Goal: Task Accomplishment & Management: Use online tool/utility

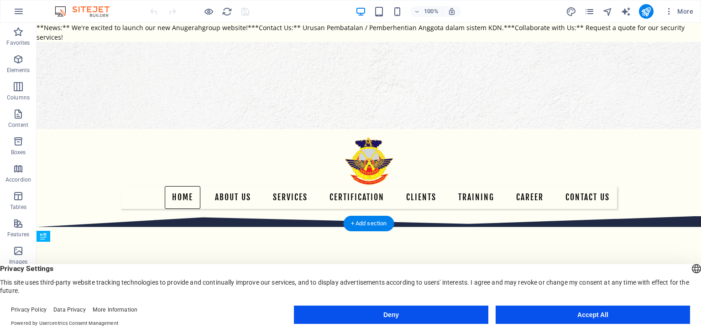
scroll to position [91, 0]
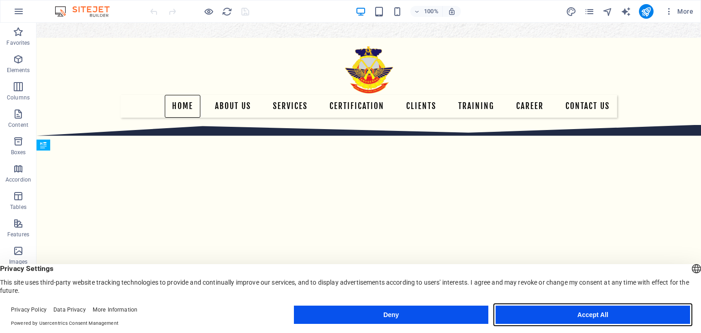
click at [597, 320] on button "Accept All" at bounding box center [593, 315] width 194 height 18
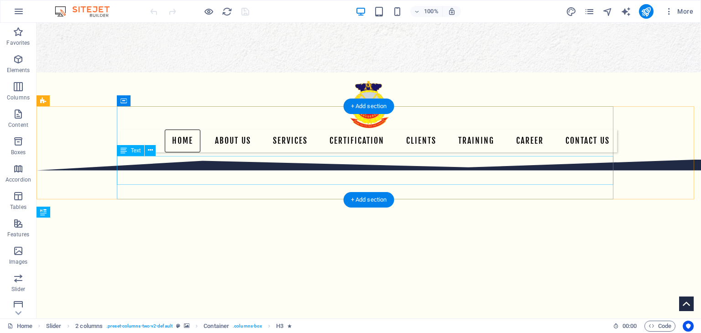
scroll to position [0, 0]
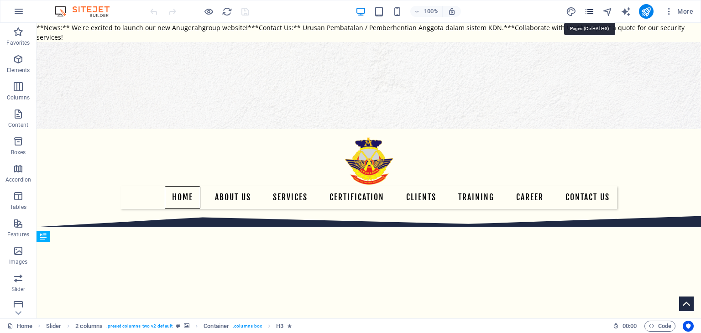
click at [592, 15] on icon "pages" at bounding box center [589, 11] width 10 height 10
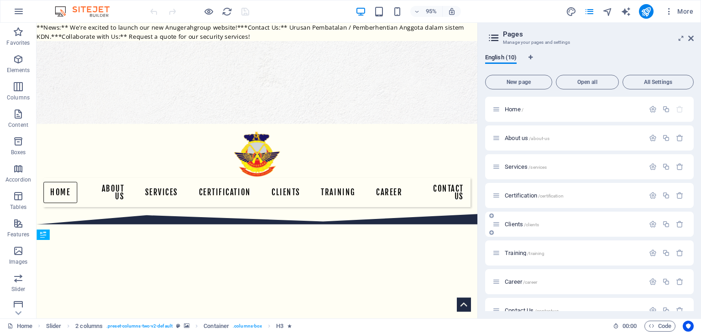
click at [513, 223] on span "Clients /clients" at bounding box center [522, 224] width 34 height 7
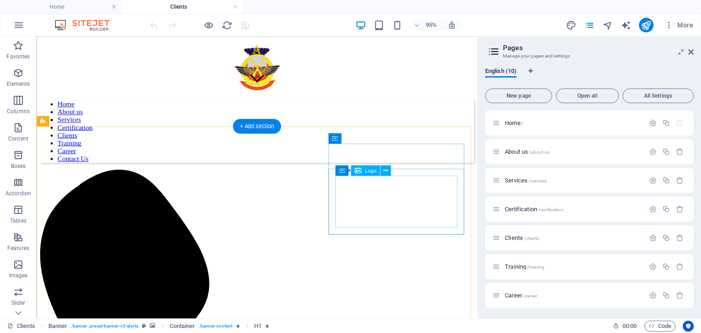
scroll to position [304, 0]
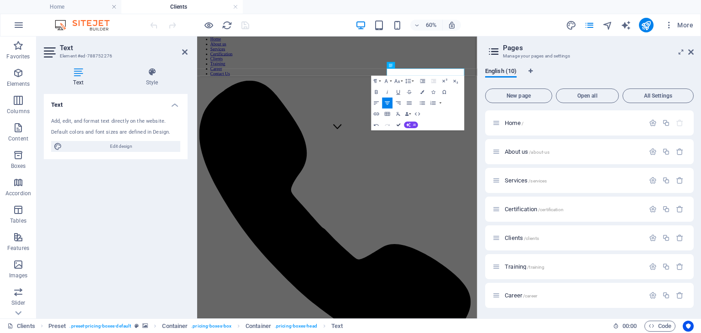
drag, startPoint x: 399, startPoint y: 122, endPoint x: 386, endPoint y: 83, distance: 41.9
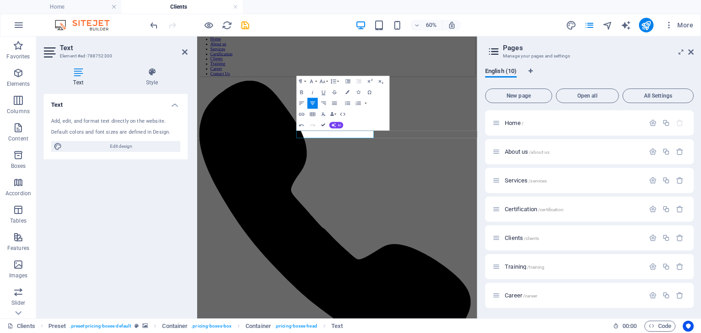
drag, startPoint x: 323, startPoint y: 126, endPoint x: 304, endPoint y: 99, distance: 32.7
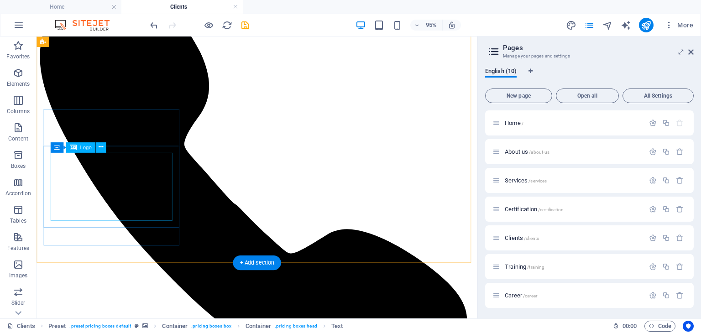
scroll to position [486, 0]
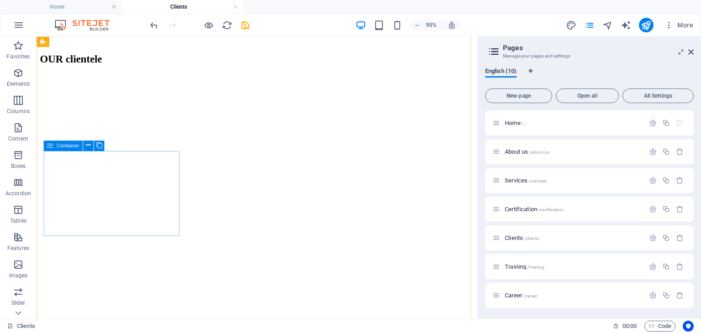
scroll to position [1156, 0]
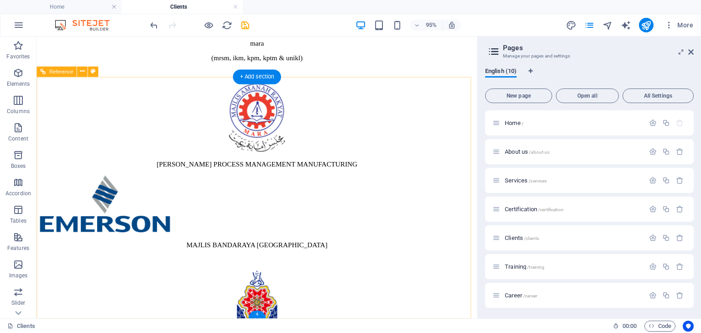
scroll to position [2111, 0]
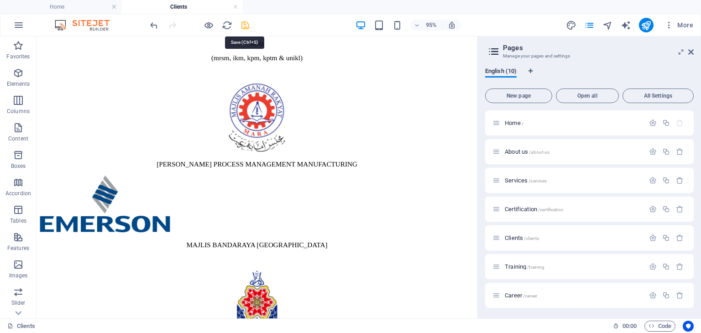
drag, startPoint x: 245, startPoint y: 24, endPoint x: 276, endPoint y: 108, distance: 89.8
click at [245, 24] on icon "save" at bounding box center [245, 25] width 10 height 10
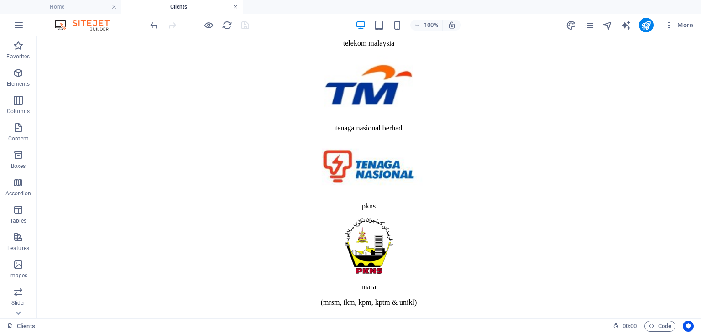
drag, startPoint x: 236, startPoint y: 8, endPoint x: 388, endPoint y: 184, distance: 233.1
click at [236, 8] on link at bounding box center [235, 7] width 5 height 9
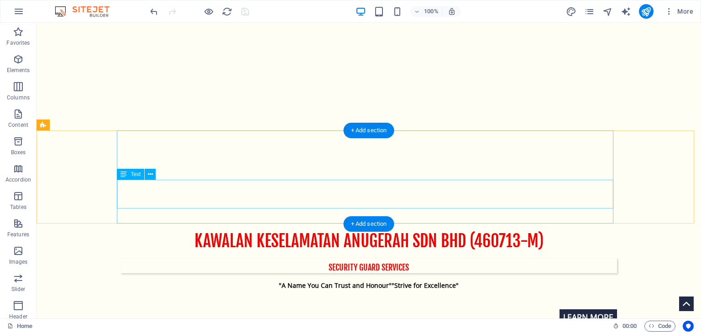
scroll to position [0, 0]
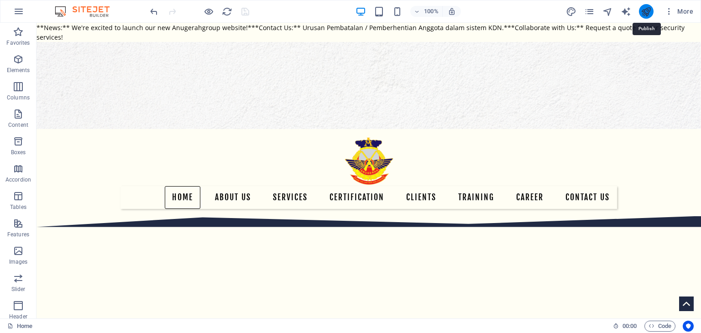
click at [650, 11] on icon "publish" at bounding box center [646, 11] width 10 height 10
click at [232, 13] on div at bounding box center [199, 11] width 102 height 15
click at [230, 14] on icon "reload" at bounding box center [227, 11] width 10 height 10
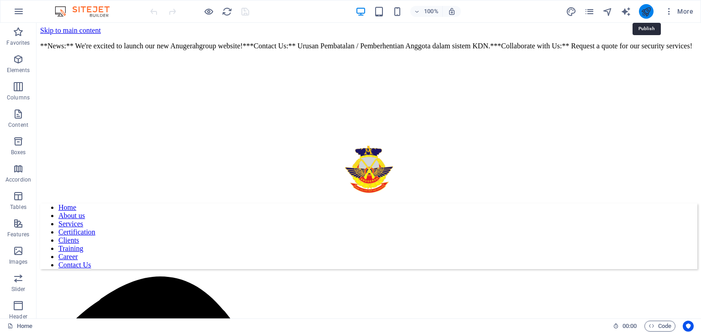
click at [643, 11] on icon "publish" at bounding box center [646, 11] width 10 height 10
click at [593, 12] on icon "pages" at bounding box center [589, 11] width 10 height 10
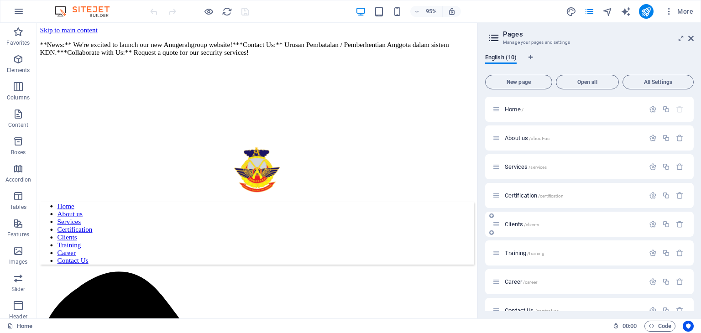
click at [509, 224] on span "Clients /clients" at bounding box center [522, 224] width 34 height 7
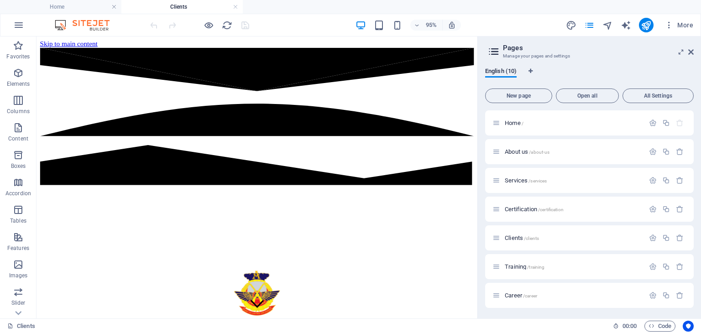
click at [694, 52] on aside "Pages Manage your pages and settings English (10) New page Open all All Setting…" at bounding box center [589, 178] width 224 height 282
click at [237, 6] on link at bounding box center [235, 7] width 5 height 9
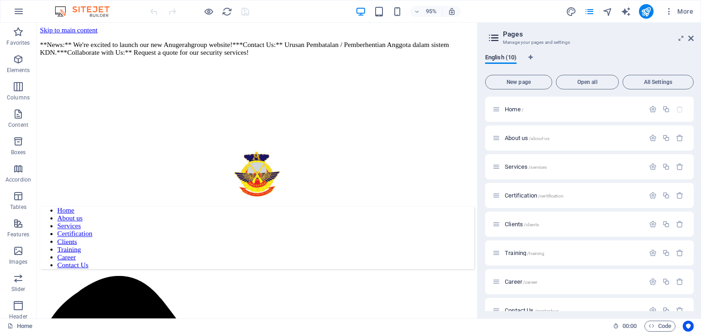
click at [235, 7] on div at bounding box center [199, 11] width 102 height 15
click at [651, 15] on icon "publish" at bounding box center [646, 11] width 10 height 10
